Goal: Find specific page/section: Find specific page/section

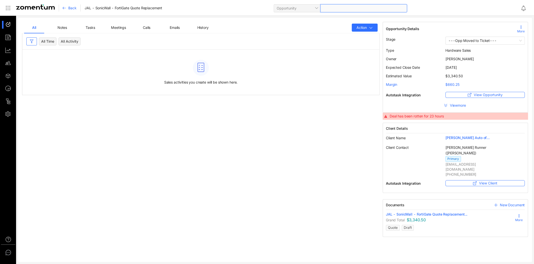
click at [330, 9] on span at bounding box center [363, 9] width 81 height 8
click at [66, 6] on icon at bounding box center [64, 8] width 4 height 4
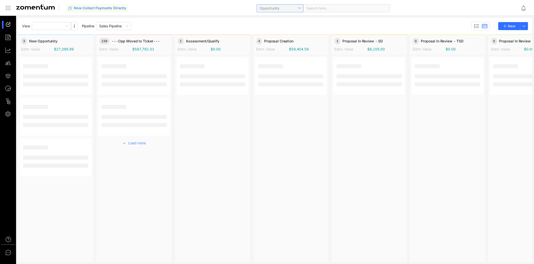
click at [293, 10] on span "Opportunity" at bounding box center [280, 9] width 41 height 8
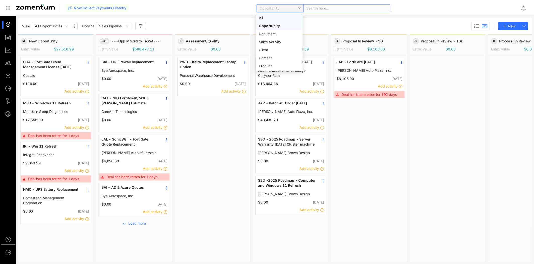
click at [326, 7] on div "Search here..." at bounding box center [346, 8] width 87 height 8
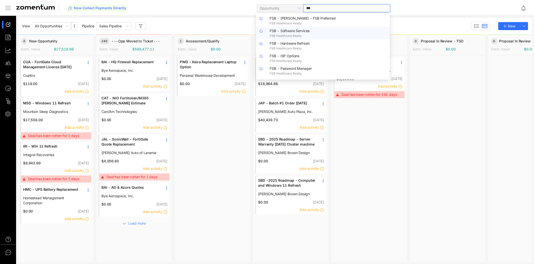
type input "***"
click at [206, 13] on div "Now Collect Payments Directly Opportunity ***" at bounding box center [291, 8] width 450 height 12
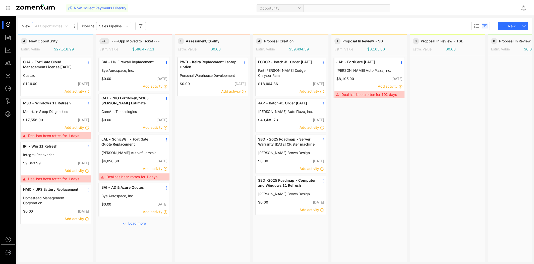
click at [56, 23] on span "All Opportunities" at bounding box center [51, 26] width 33 height 8
click at [163, 15] on div "Now Collect Payments Directly Opportunity" at bounding box center [267, 8] width 534 height 16
click at [9, 63] on div at bounding box center [10, 63] width 11 height 8
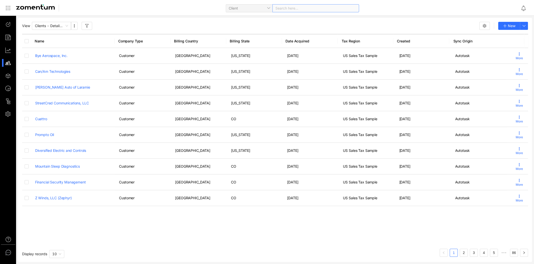
click at [285, 10] on div "Search here..." at bounding box center [315, 8] width 87 height 8
type input "***"
click at [249, 20] on span "FSB Healthcare Realty" at bounding box center [257, 18] width 36 height 4
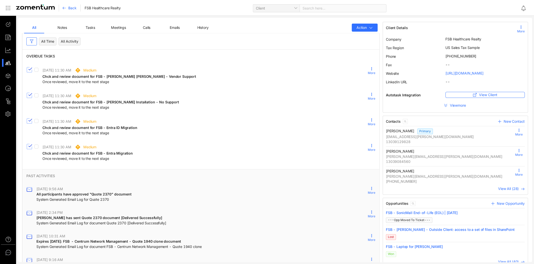
click at [207, 27] on span "History" at bounding box center [202, 27] width 11 height 4
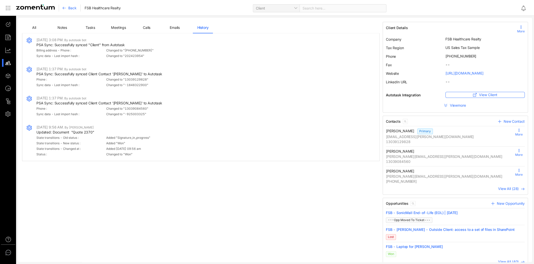
click at [86, 27] on span "Tasks" at bounding box center [90, 27] width 9 height 4
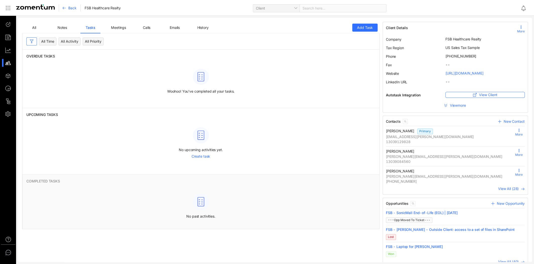
click at [171, 29] on span "Emails" at bounding box center [175, 27] width 10 height 4
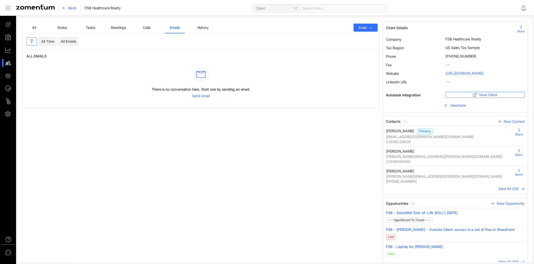
click at [120, 42] on div "All Time All Emails" at bounding box center [200, 41] width 357 height 8
click at [34, 26] on span "All" at bounding box center [34, 27] width 4 height 4
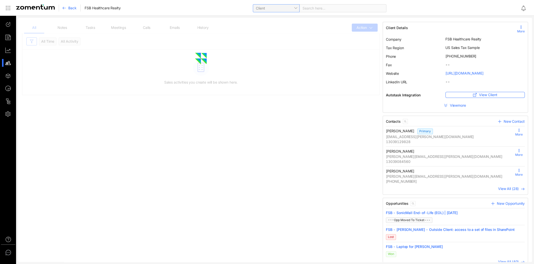
click at [295, 10] on span "Client" at bounding box center [276, 9] width 41 height 8
click at [272, 24] on div "Opportunity" at bounding box center [276, 26] width 41 height 6
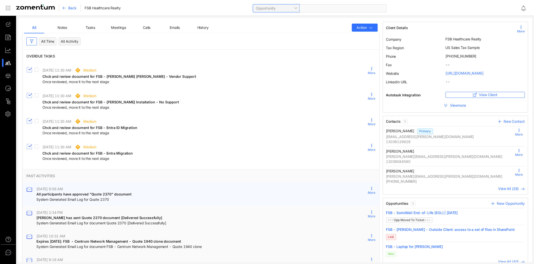
scroll to position [75, 0]
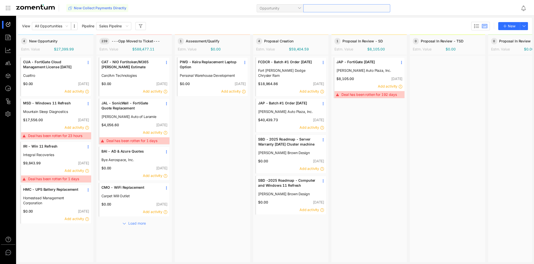
click at [309, 10] on span at bounding box center [346, 9] width 81 height 8
